Goal: Find specific page/section: Find specific page/section

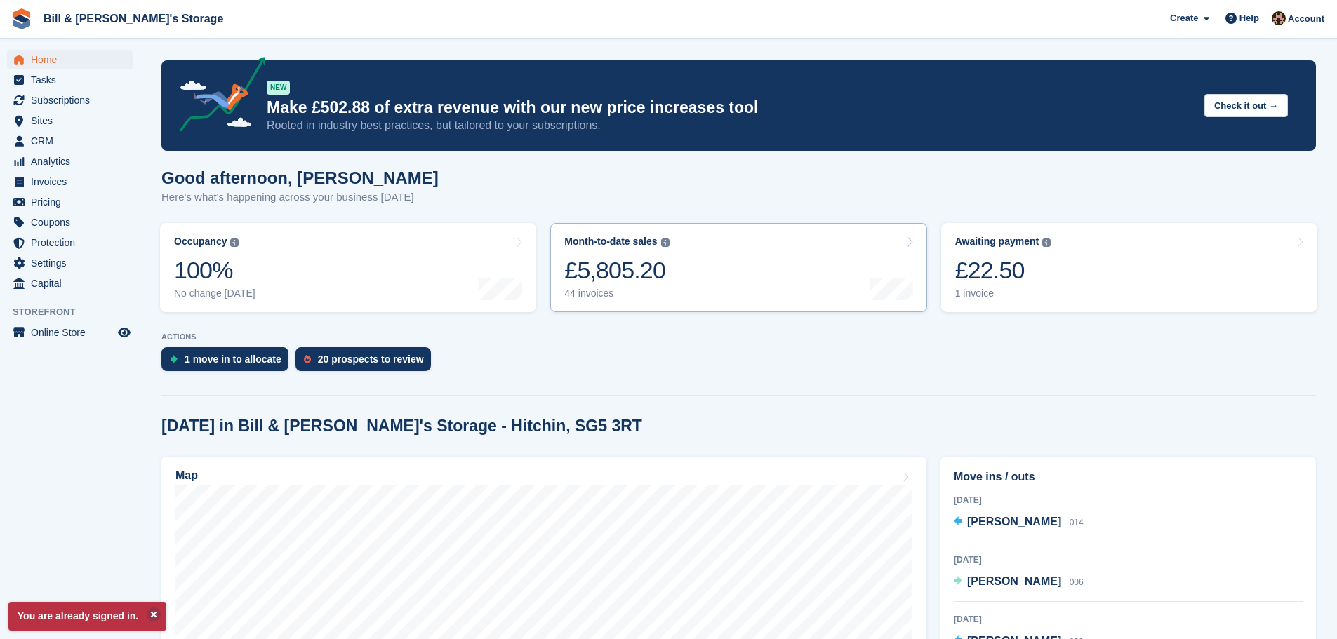
click at [827, 286] on link "Month-to-date sales The sum of all finalised invoices generated this month to d…" at bounding box center [738, 267] width 376 height 89
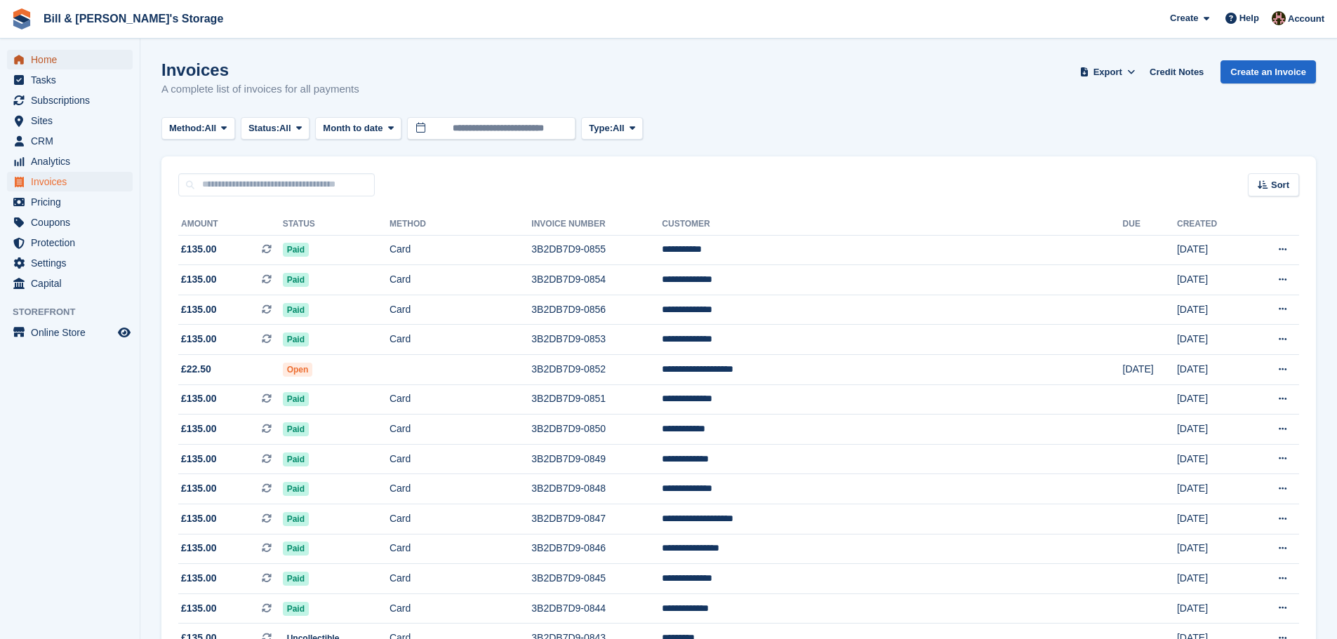
click at [37, 67] on span "Home" at bounding box center [73, 60] width 84 height 20
